Goal: Task Accomplishment & Management: Manage account settings

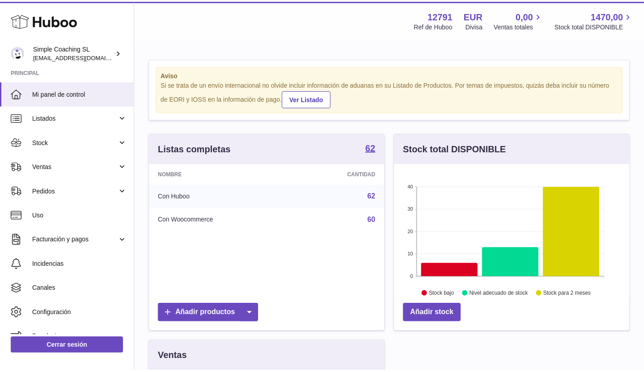
scroll to position [141, 238]
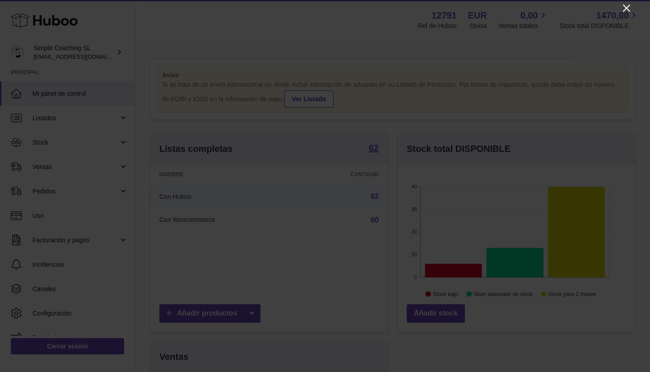
click at [627, 9] on icon "Close" at bounding box center [627, 8] width 11 height 11
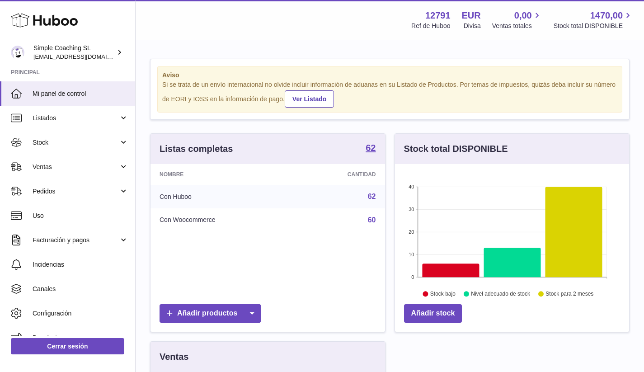
scroll to position [451578, 451484]
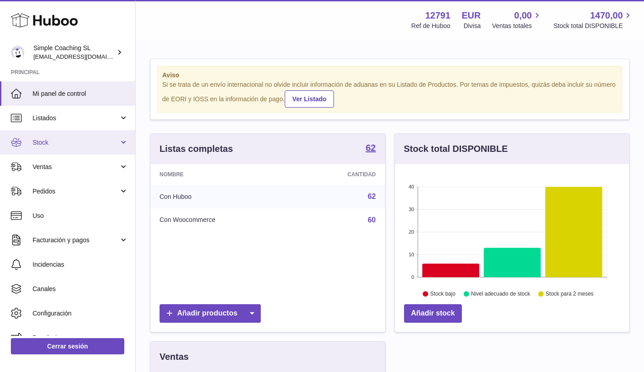
click at [81, 148] on link "Stock" at bounding box center [67, 142] width 135 height 24
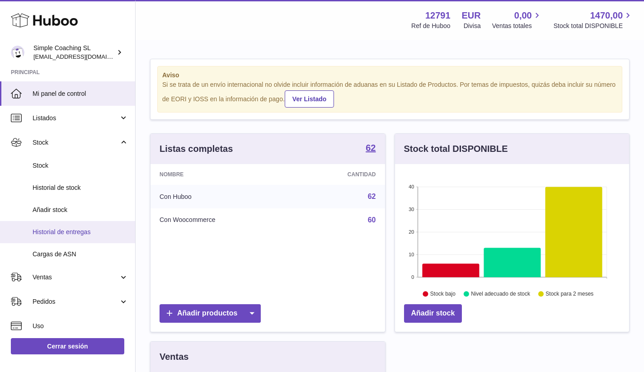
click at [88, 229] on span "Historial de entregas" at bounding box center [81, 232] width 96 height 9
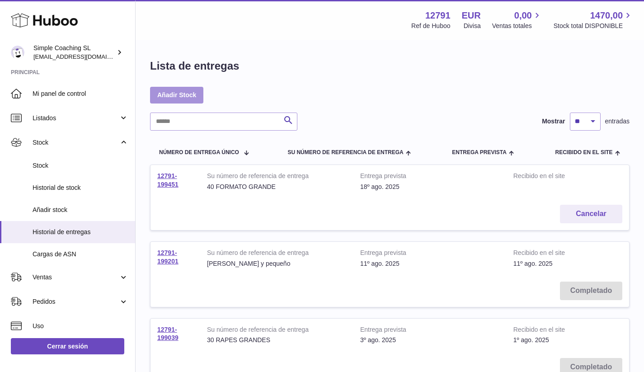
click at [196, 96] on link "Añadir Stock" at bounding box center [176, 95] width 53 height 16
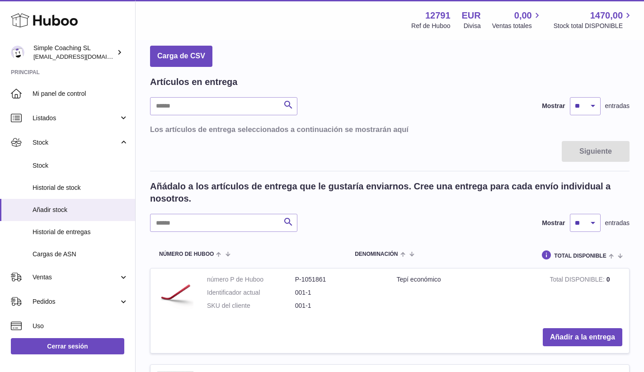
scroll to position [85, 0]
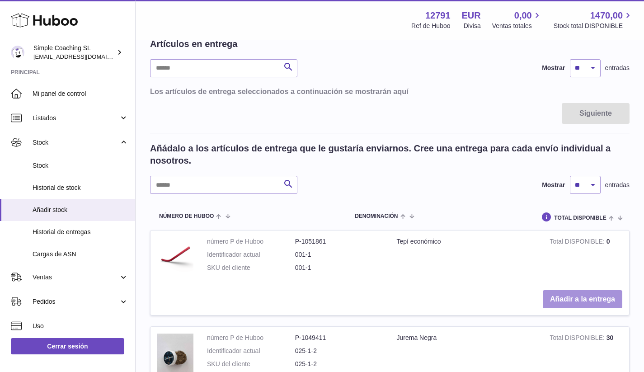
click at [567, 296] on button "Añadir a la entrega" at bounding box center [583, 299] width 80 height 19
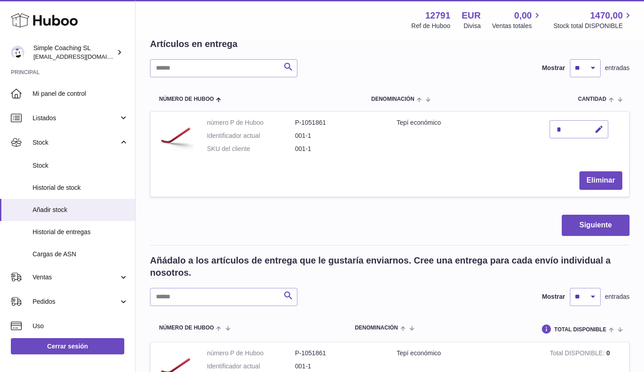
click at [585, 126] on div "*" at bounding box center [578, 129] width 59 height 18
click at [604, 131] on button "button" at bounding box center [597, 129] width 21 height 19
type input "*"
click at [599, 122] on button "submit" at bounding box center [597, 129] width 17 height 14
click at [603, 217] on button "Siguiente" at bounding box center [595, 225] width 68 height 21
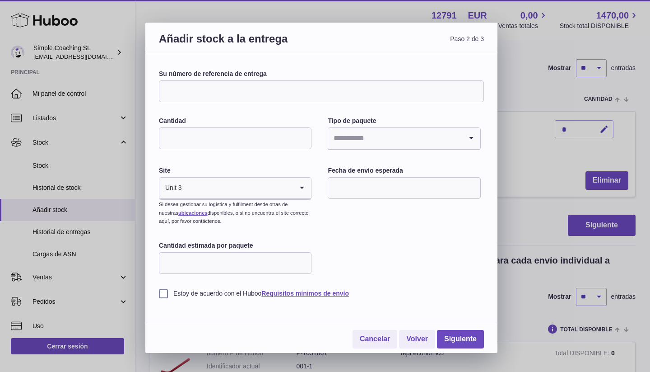
click at [238, 89] on input "Su número de referencia de entrega" at bounding box center [321, 91] width 325 height 22
type input "*******"
click at [249, 131] on input "Cantidad" at bounding box center [235, 138] width 153 height 22
type input "*"
click at [362, 142] on input "Search for option" at bounding box center [395, 138] width 134 height 21
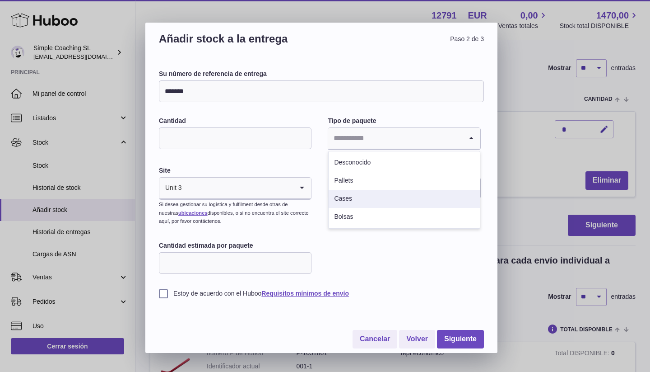
click at [357, 194] on li "Cases" at bounding box center [404, 199] width 151 height 18
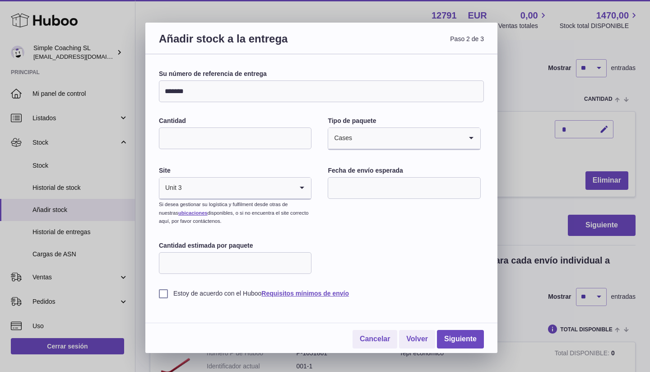
click at [276, 182] on input "Search for option" at bounding box center [237, 188] width 111 height 21
click at [383, 190] on input "text" at bounding box center [404, 188] width 153 height 22
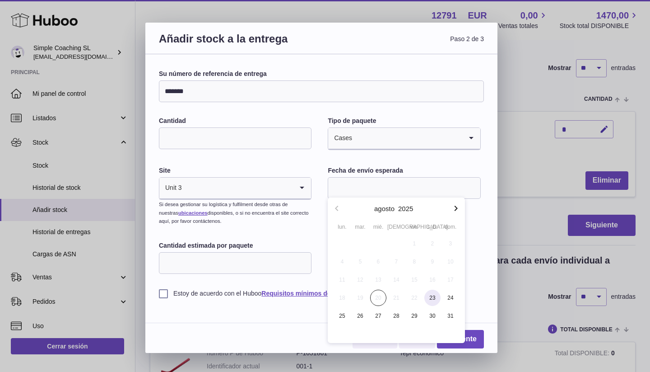
click at [426, 297] on span "23" at bounding box center [433, 298] width 16 height 16
type input "**********"
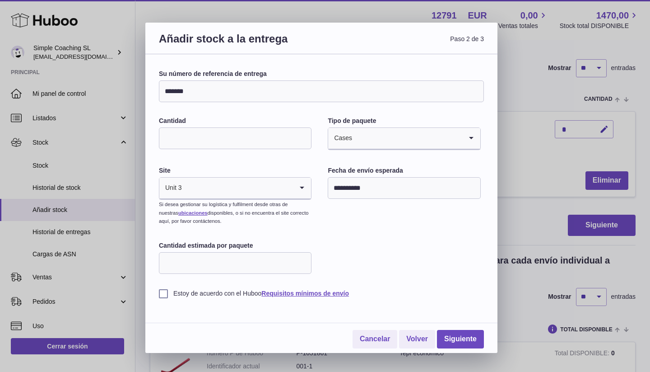
click at [223, 258] on input "Cantidad estimada por paquete" at bounding box center [235, 263] width 153 height 22
type input "*"
click at [165, 289] on label "Estoy de acuerdo con el Huboo Requisitos mínimos de envío" at bounding box center [321, 293] width 325 height 9
click at [467, 338] on link "Siguiente" at bounding box center [460, 339] width 47 height 19
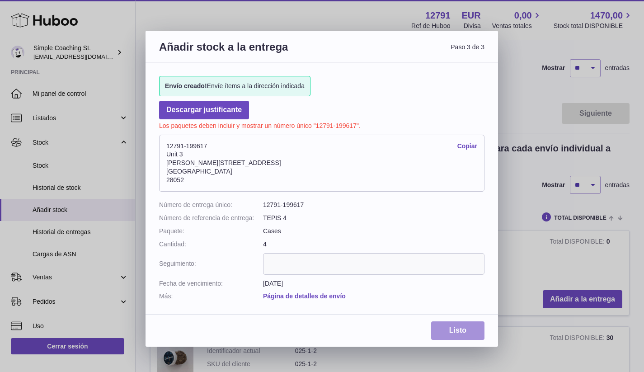
click at [454, 324] on link "Listo" at bounding box center [457, 330] width 53 height 19
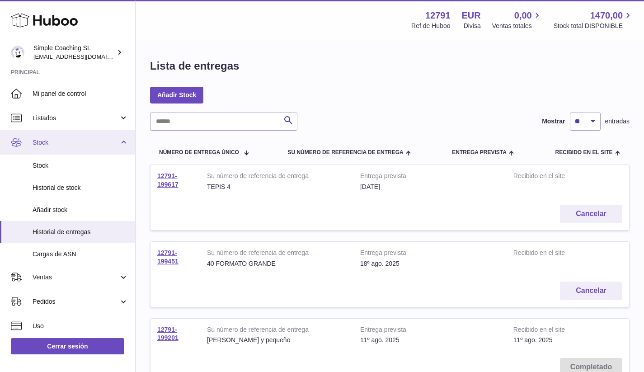
click at [70, 144] on span "Stock" at bounding box center [76, 142] width 86 height 9
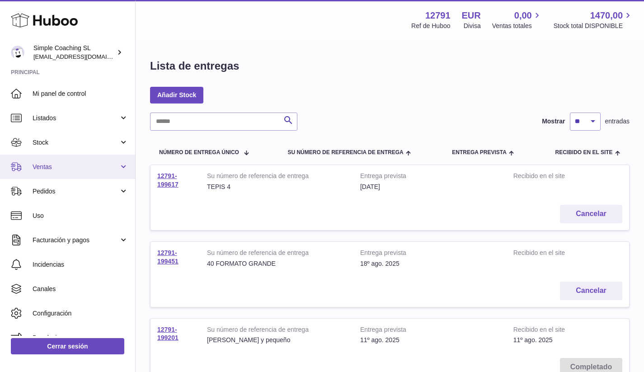
click at [68, 170] on link "Ventas" at bounding box center [67, 166] width 135 height 24
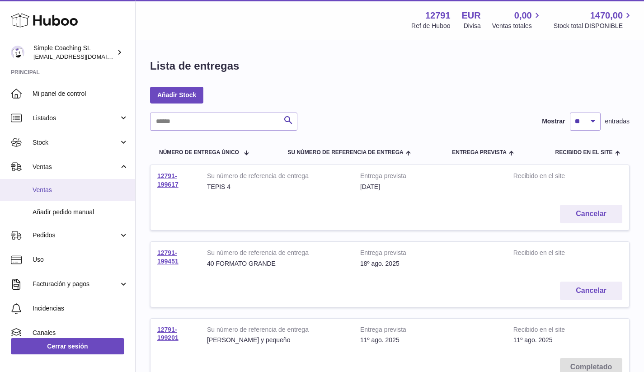
click at [68, 183] on link "Ventas" at bounding box center [67, 190] width 135 height 22
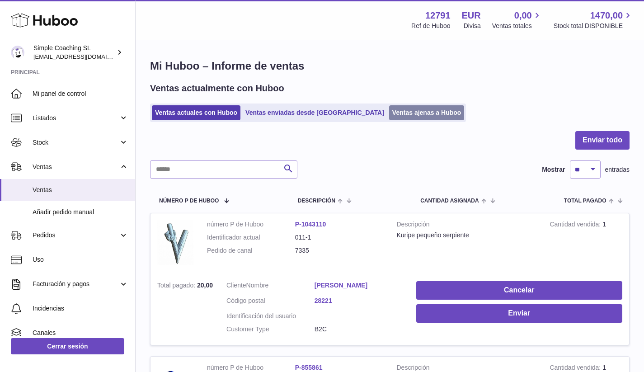
click at [389, 110] on link "Ventas ajenas a Huboo" at bounding box center [426, 112] width 75 height 15
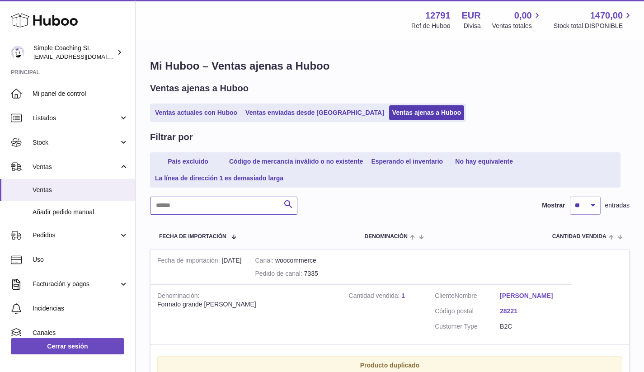
click at [222, 197] on input "text" at bounding box center [223, 205] width 147 height 18
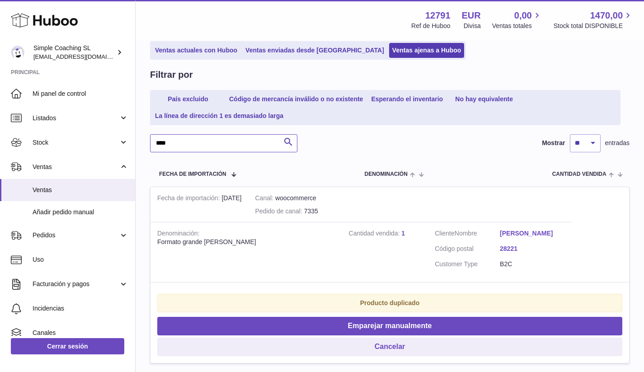
scroll to position [118, 0]
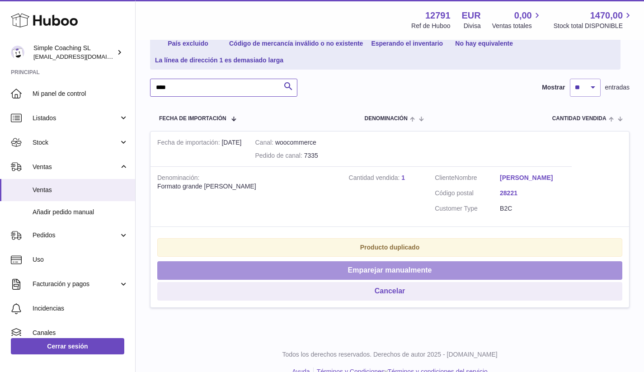
type input "****"
click at [341, 261] on button "Emparejar manualmente" at bounding box center [389, 270] width 465 height 19
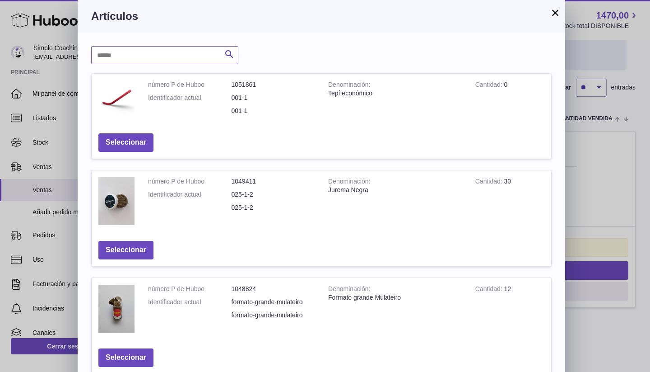
click at [168, 60] on input "text" at bounding box center [164, 55] width 147 height 18
type input "******"
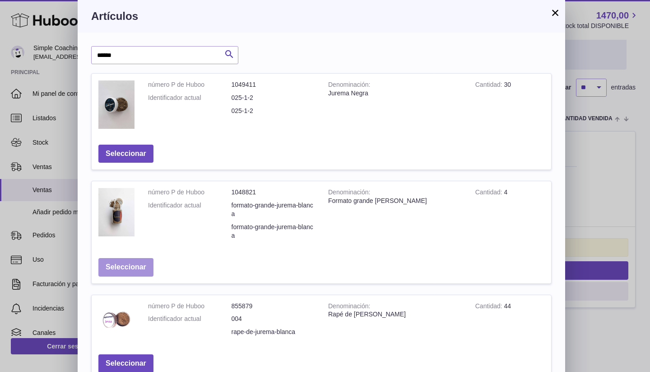
click at [139, 260] on button "Seleccionar" at bounding box center [125, 267] width 55 height 19
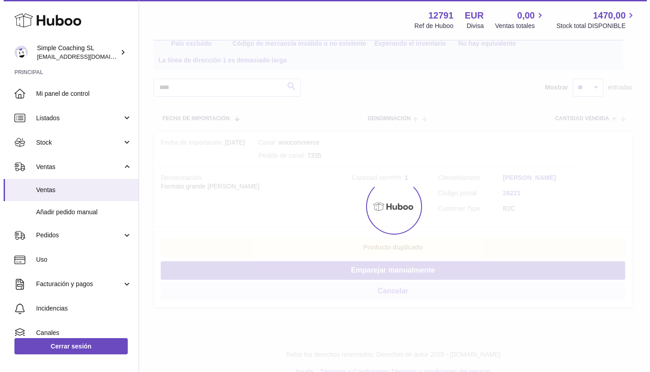
scroll to position [0, 0]
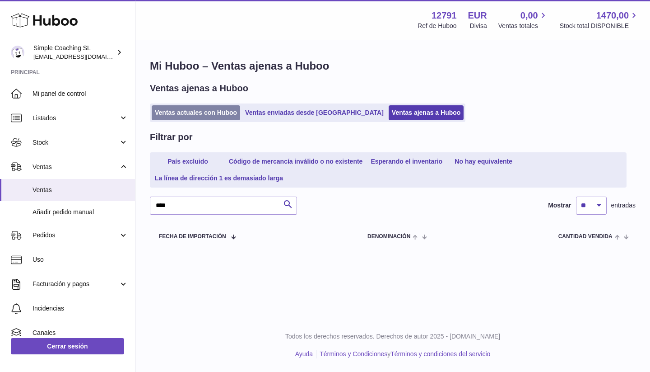
click at [183, 110] on link "Ventas actuales con Huboo" at bounding box center [196, 112] width 89 height 15
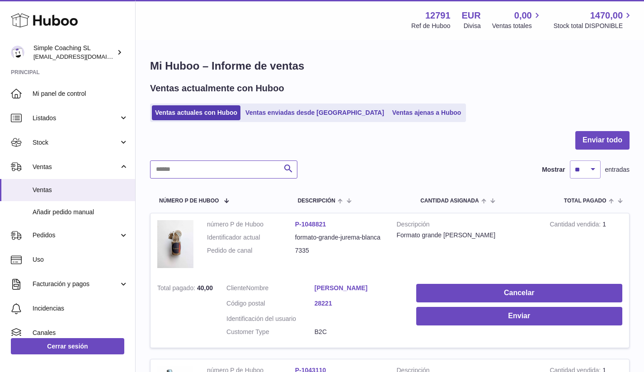
click at [183, 175] on input "text" at bounding box center [223, 169] width 147 height 18
type input "****"
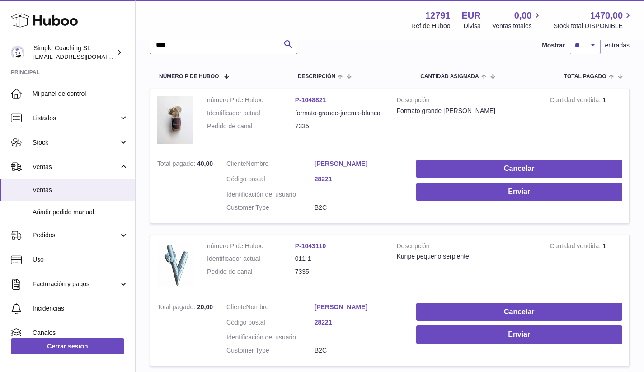
scroll to position [179, 0]
